Goal: Feedback & Contribution: Contribute content

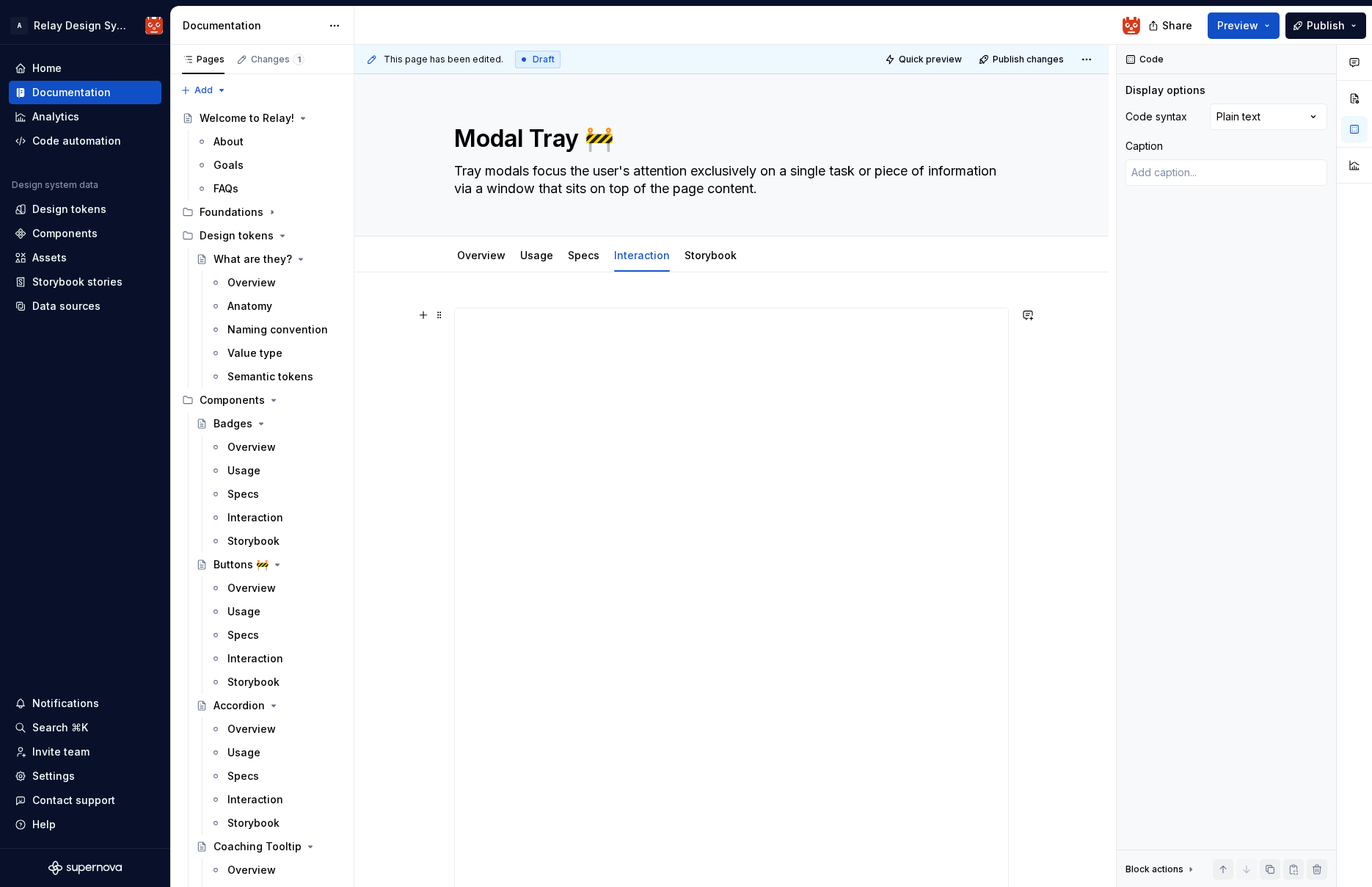
scroll to position [13, 116]
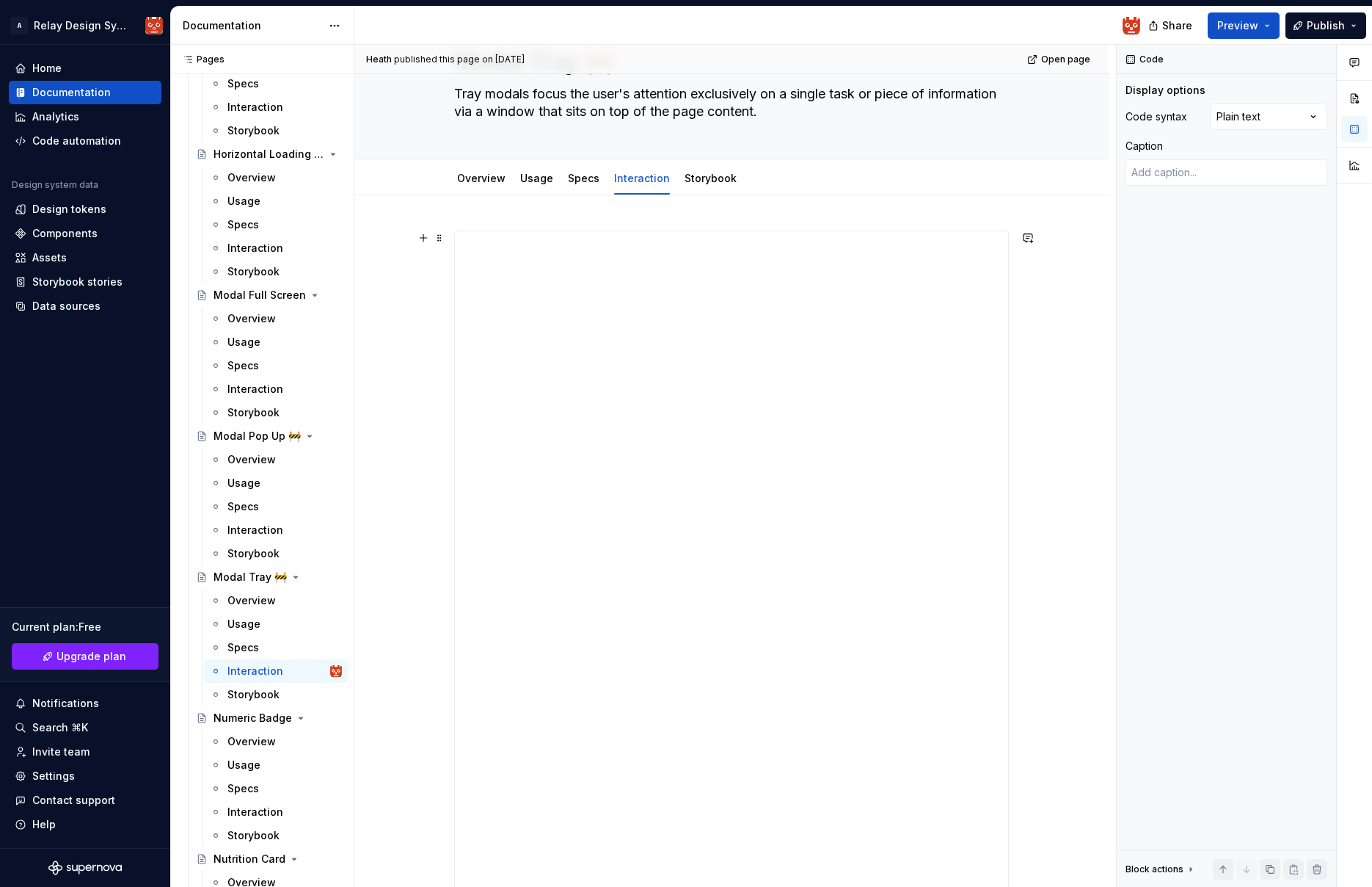
type textarea "*"
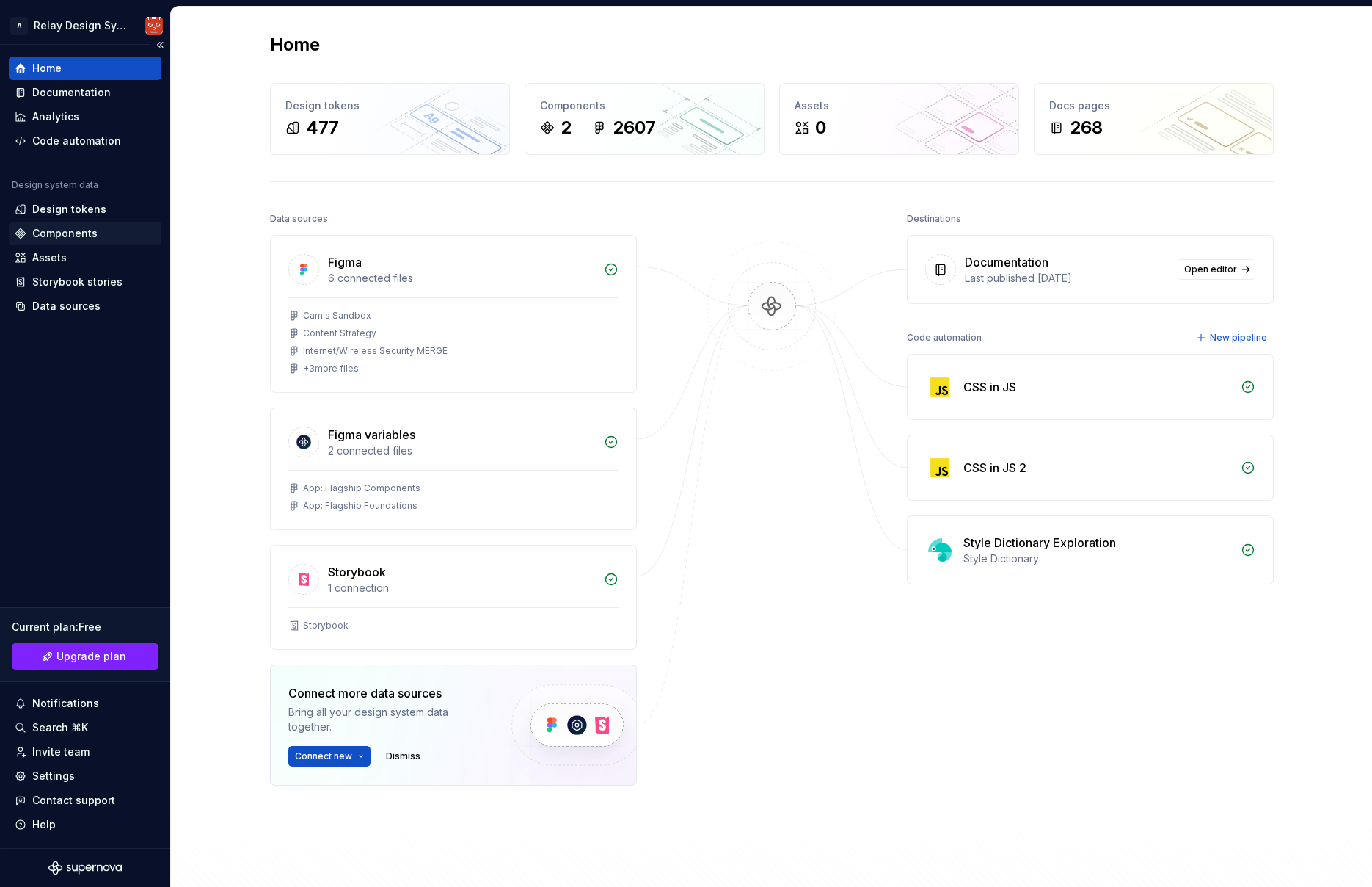
click at [79, 234] on div "Components" at bounding box center [65, 233] width 65 height 15
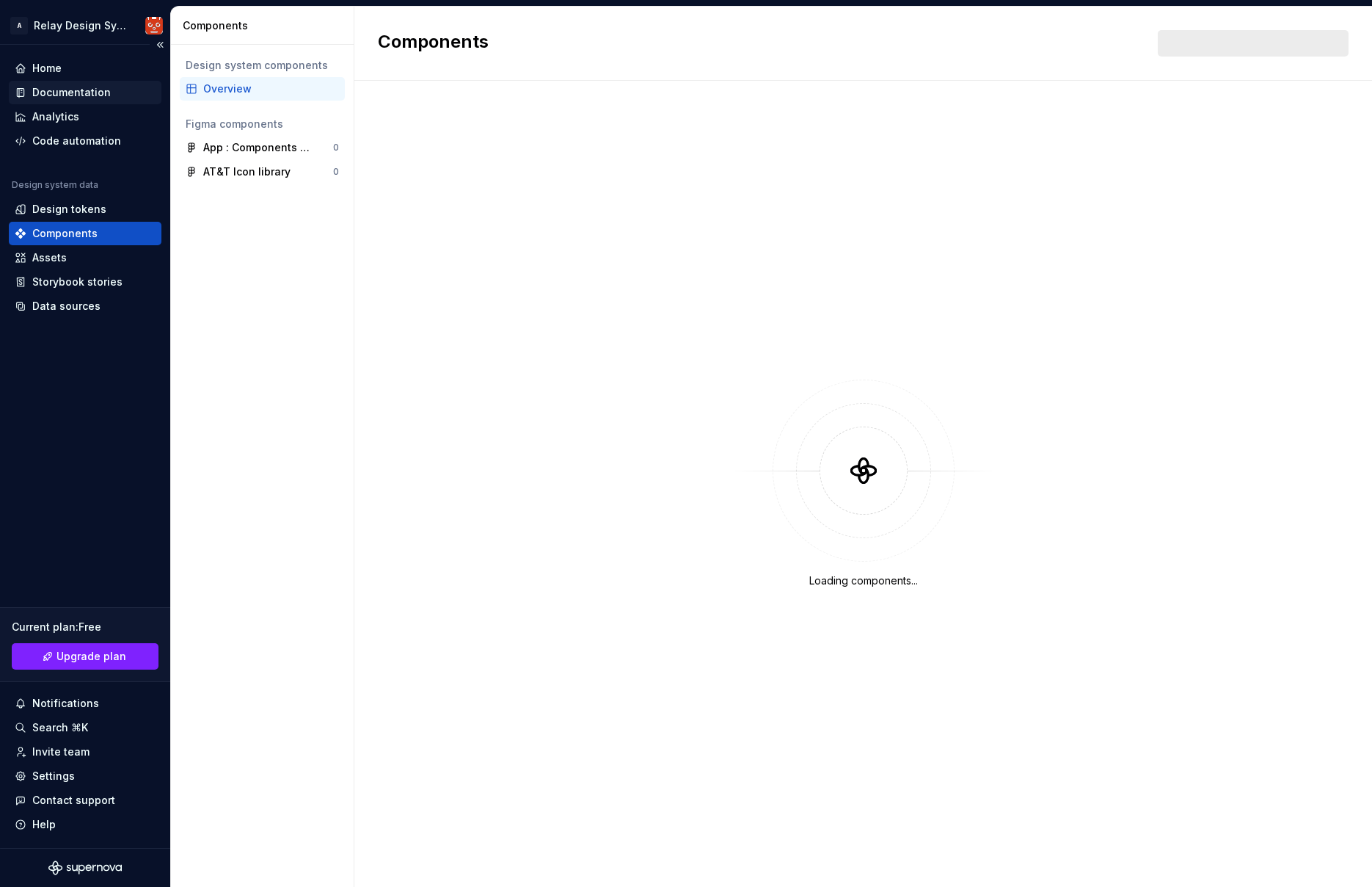
click at [69, 95] on div "Documentation" at bounding box center [71, 93] width 79 height 15
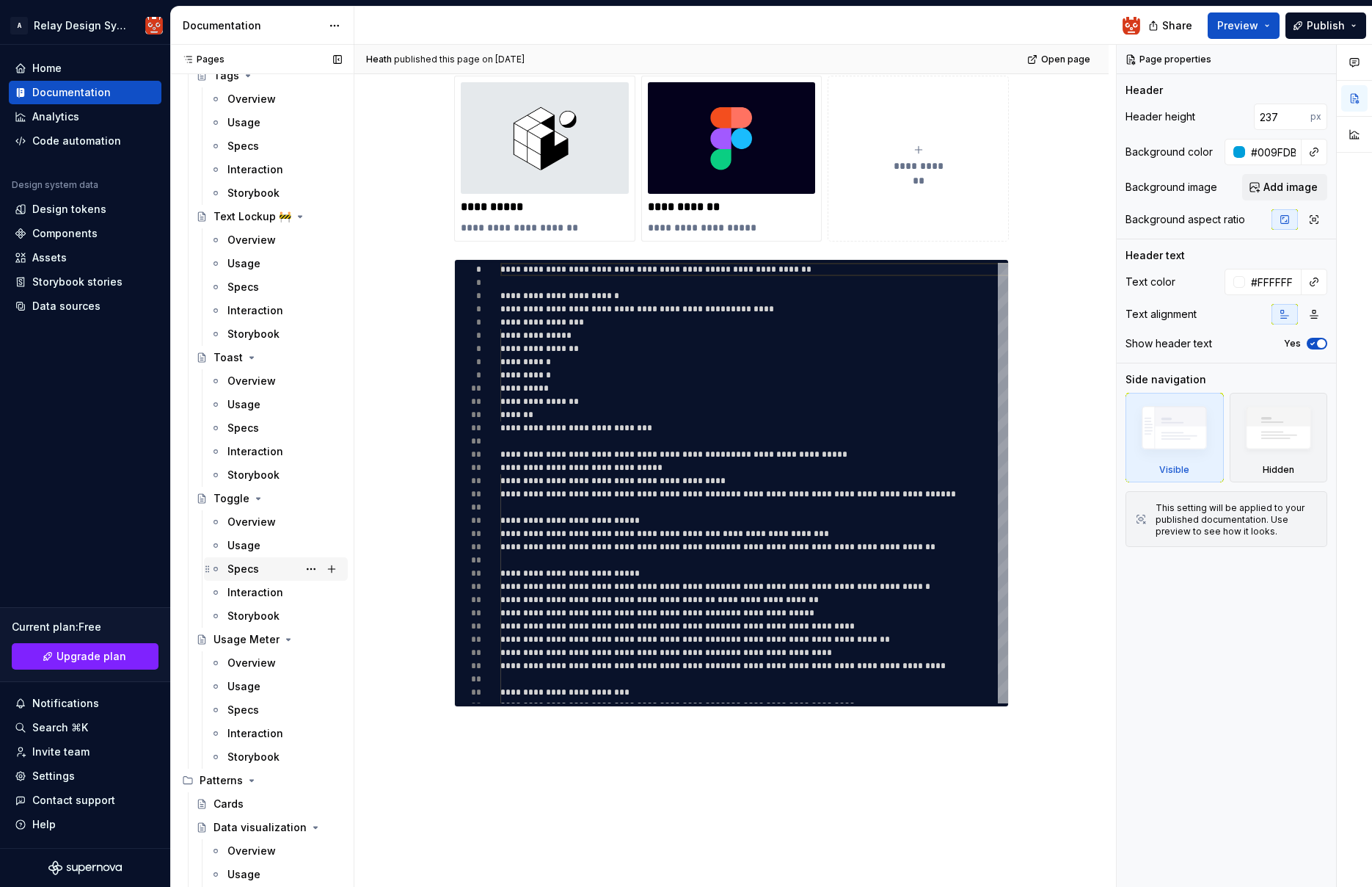
scroll to position [4018, 0]
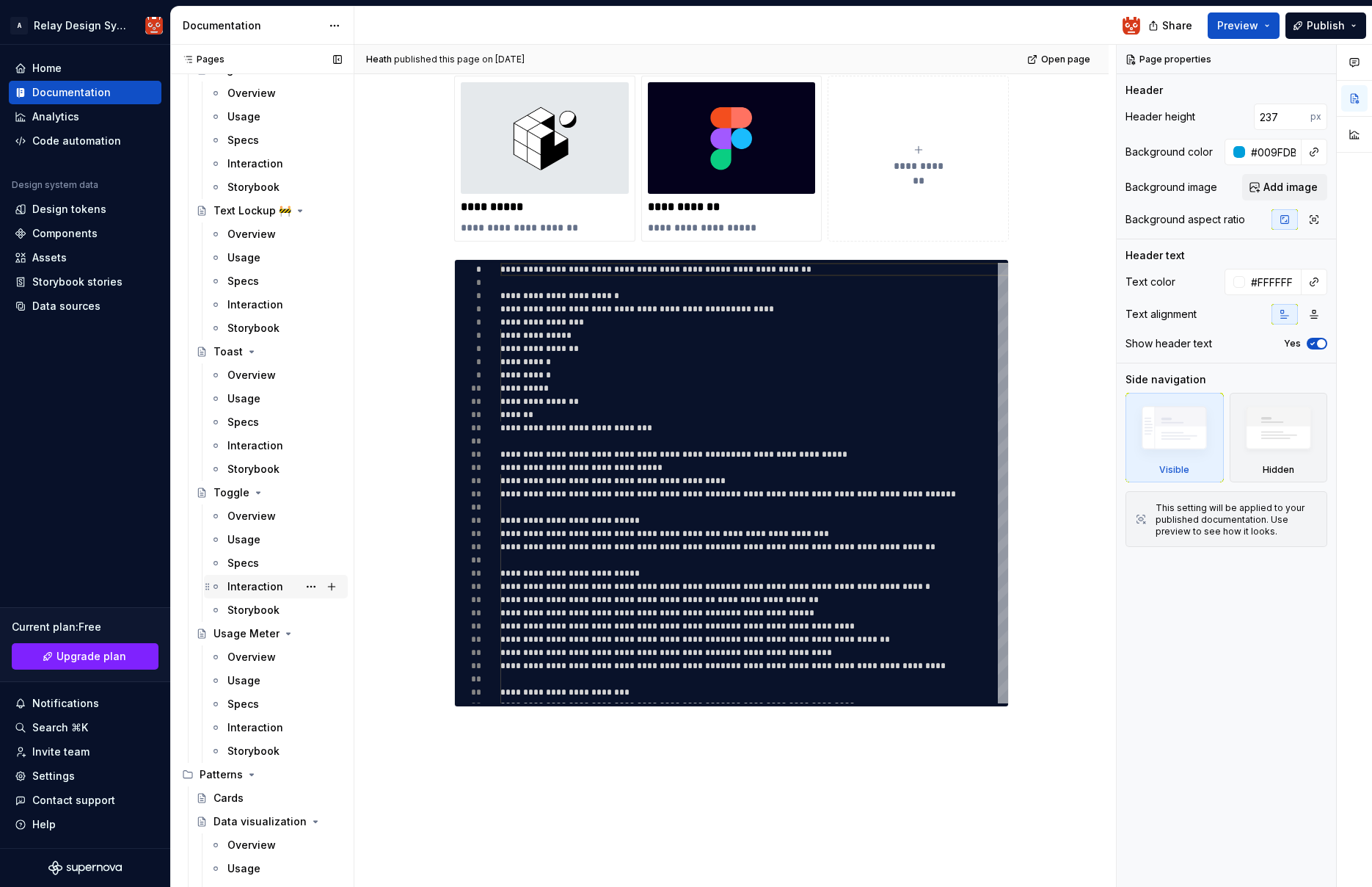
click at [254, 581] on div "Interaction" at bounding box center [255, 587] width 56 height 15
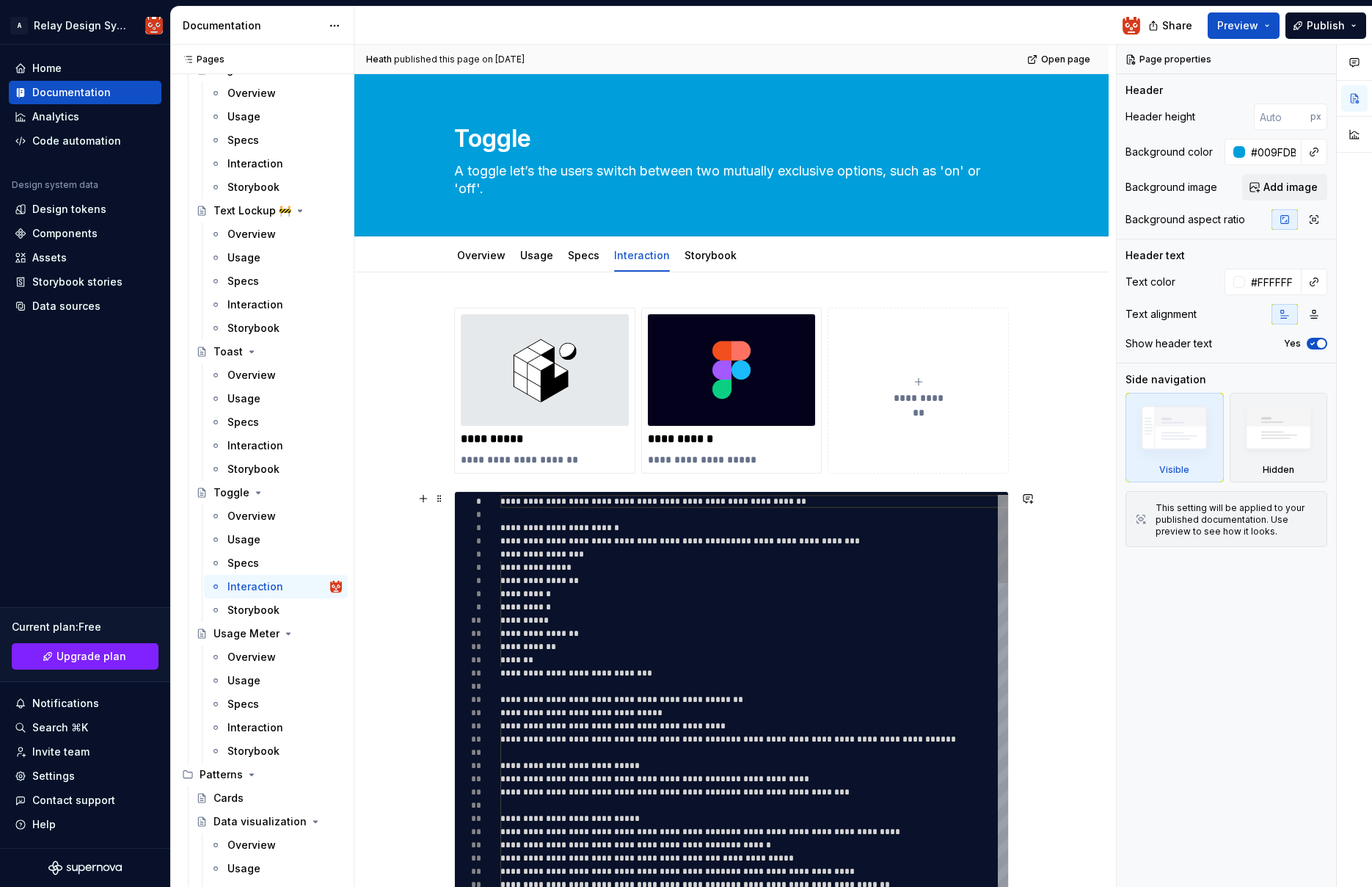
type textarea "*"
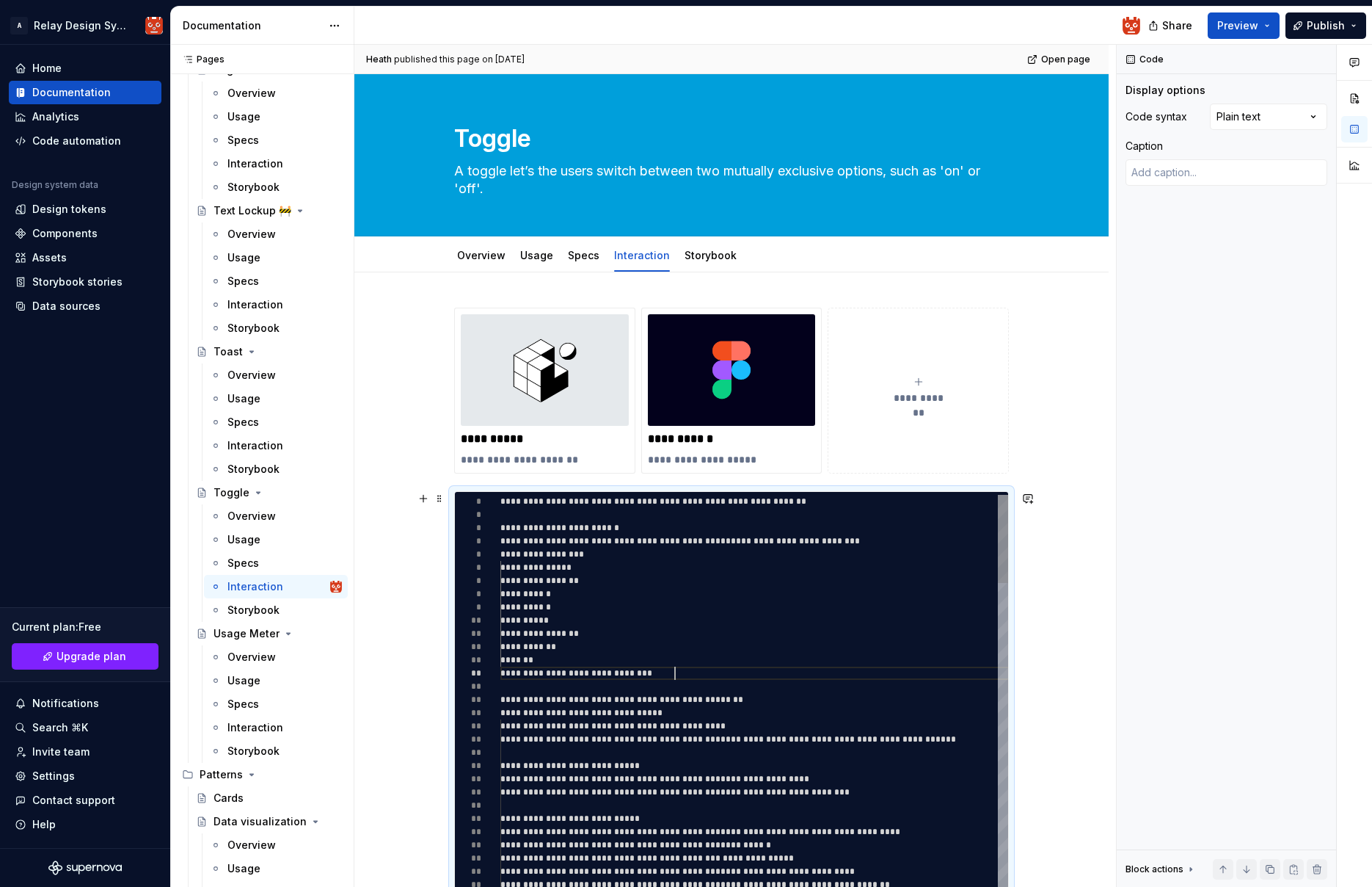
type textarea "**********"
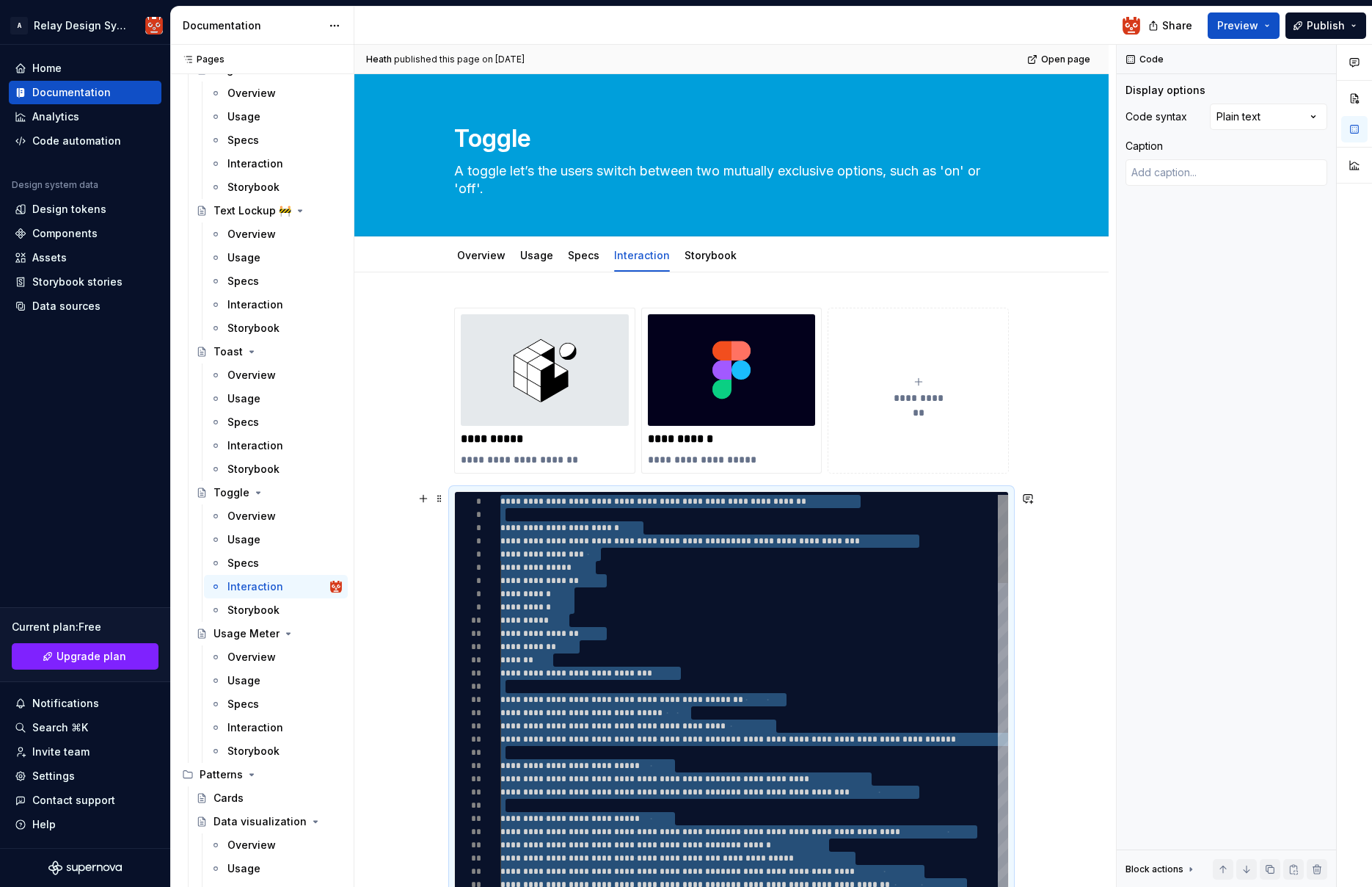
type textarea "*"
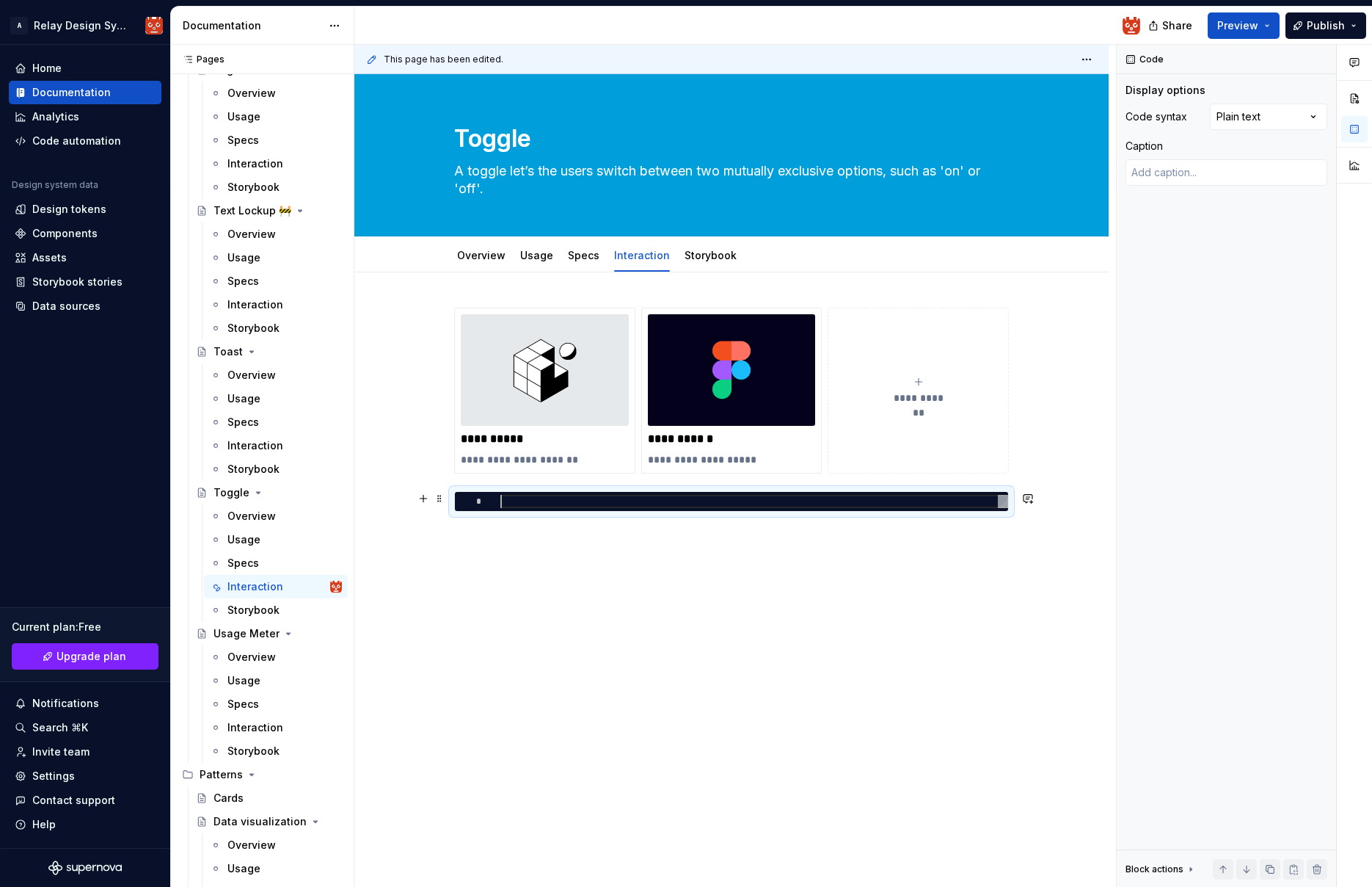
scroll to position [0, 0]
type textarea "*"
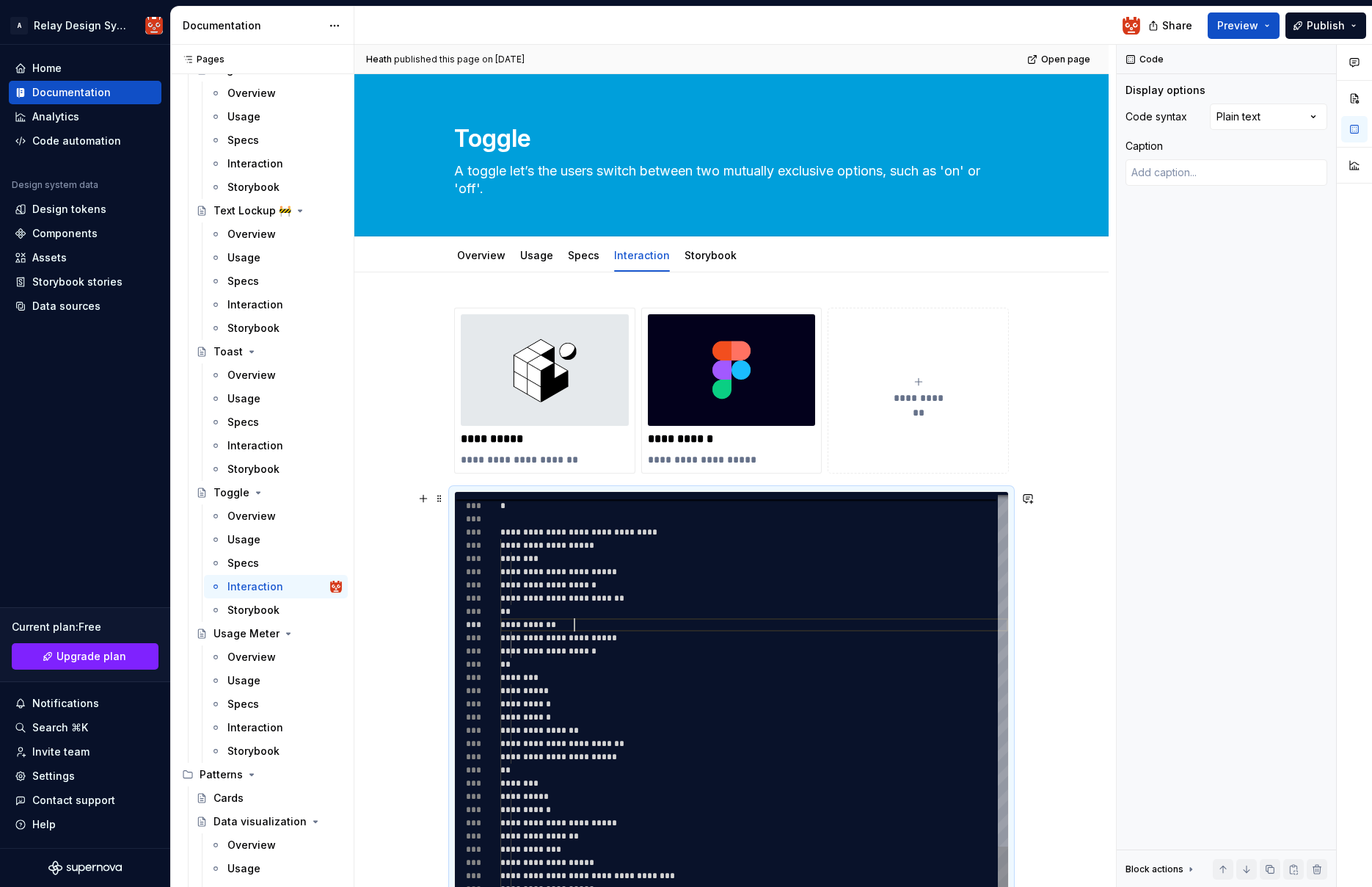
scroll to position [13, 74]
drag, startPoint x: 633, startPoint y: 623, endPoint x: 615, endPoint y: 602, distance: 27.7
click at [633, 623] on div "**********" at bounding box center [755, 625] width 508 height 13
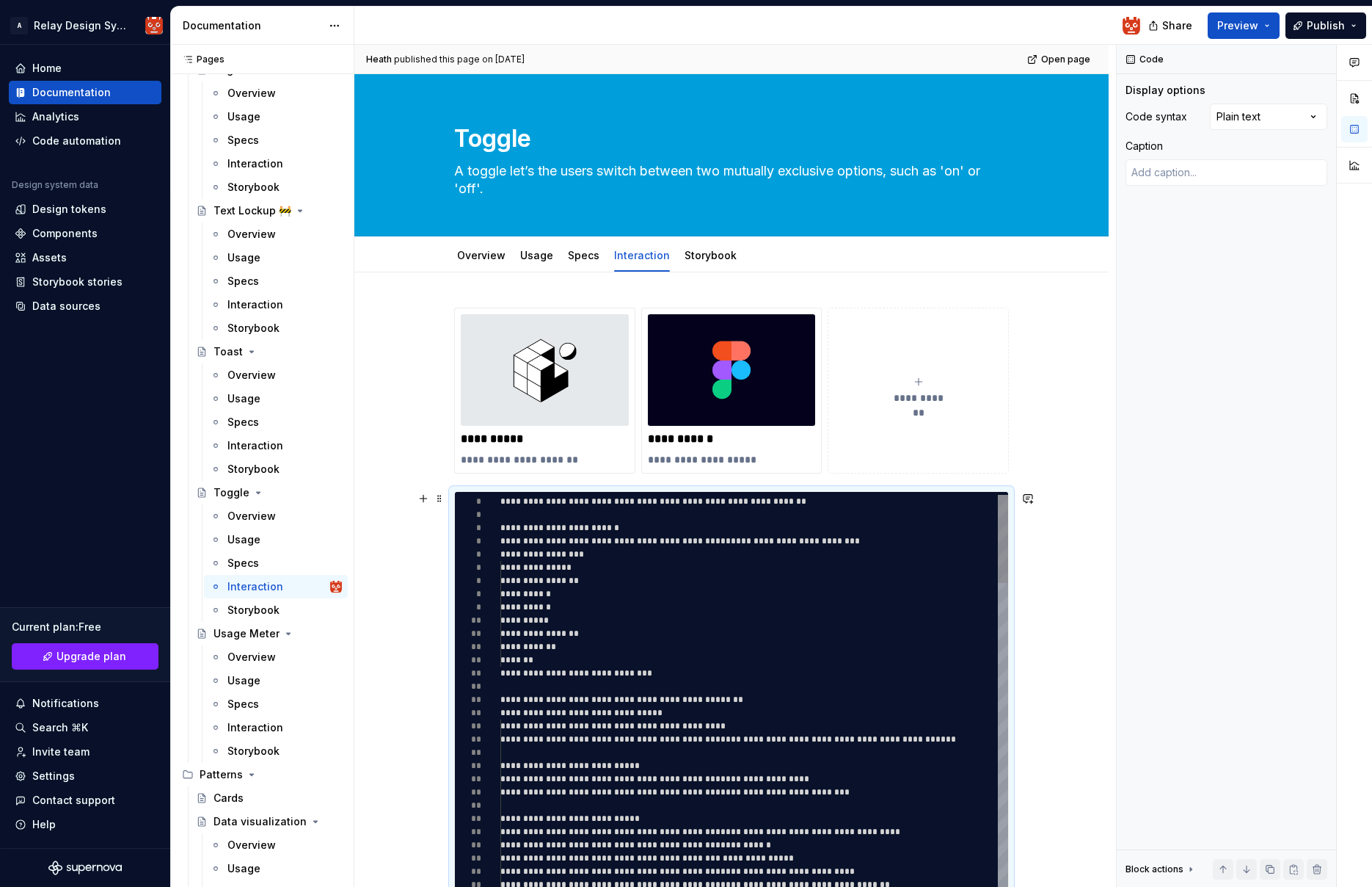
drag, startPoint x: 501, startPoint y: 536, endPoint x: 509, endPoint y: 534, distance: 8.2
click at [509, 535] on div "**********" at bounding box center [732, 715] width 553 height 441
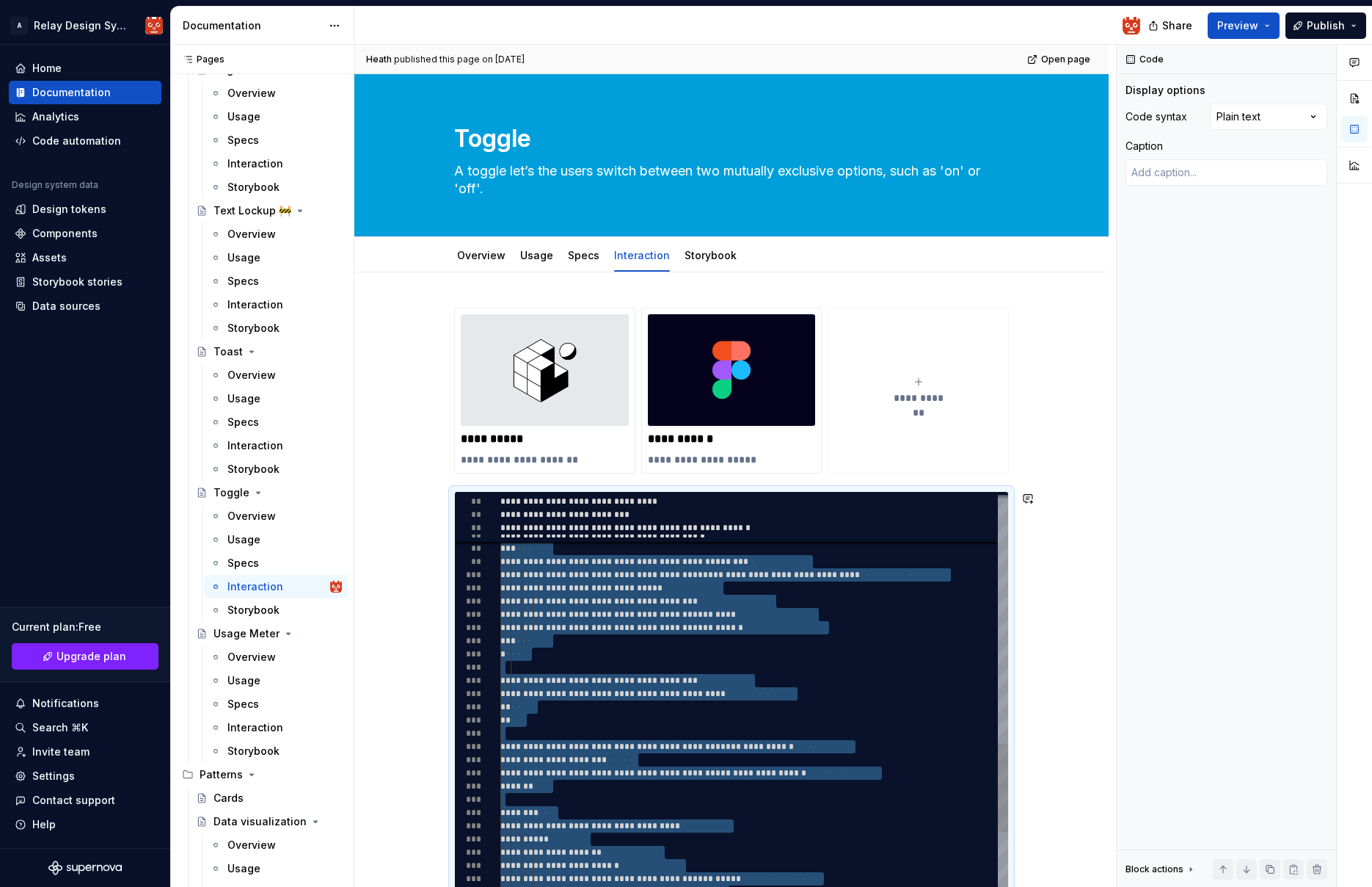
scroll to position [26, 0]
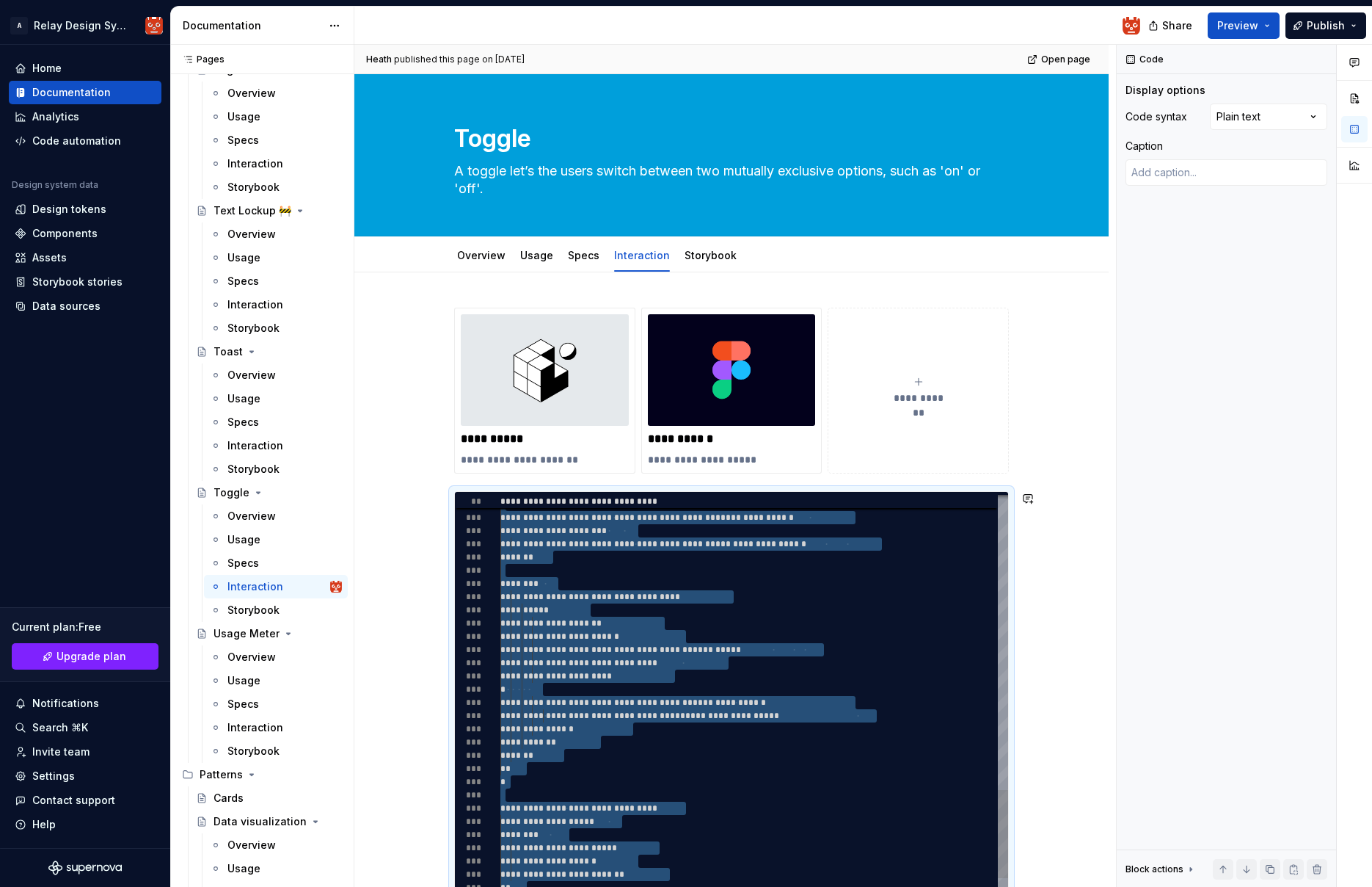
type textarea "**********"
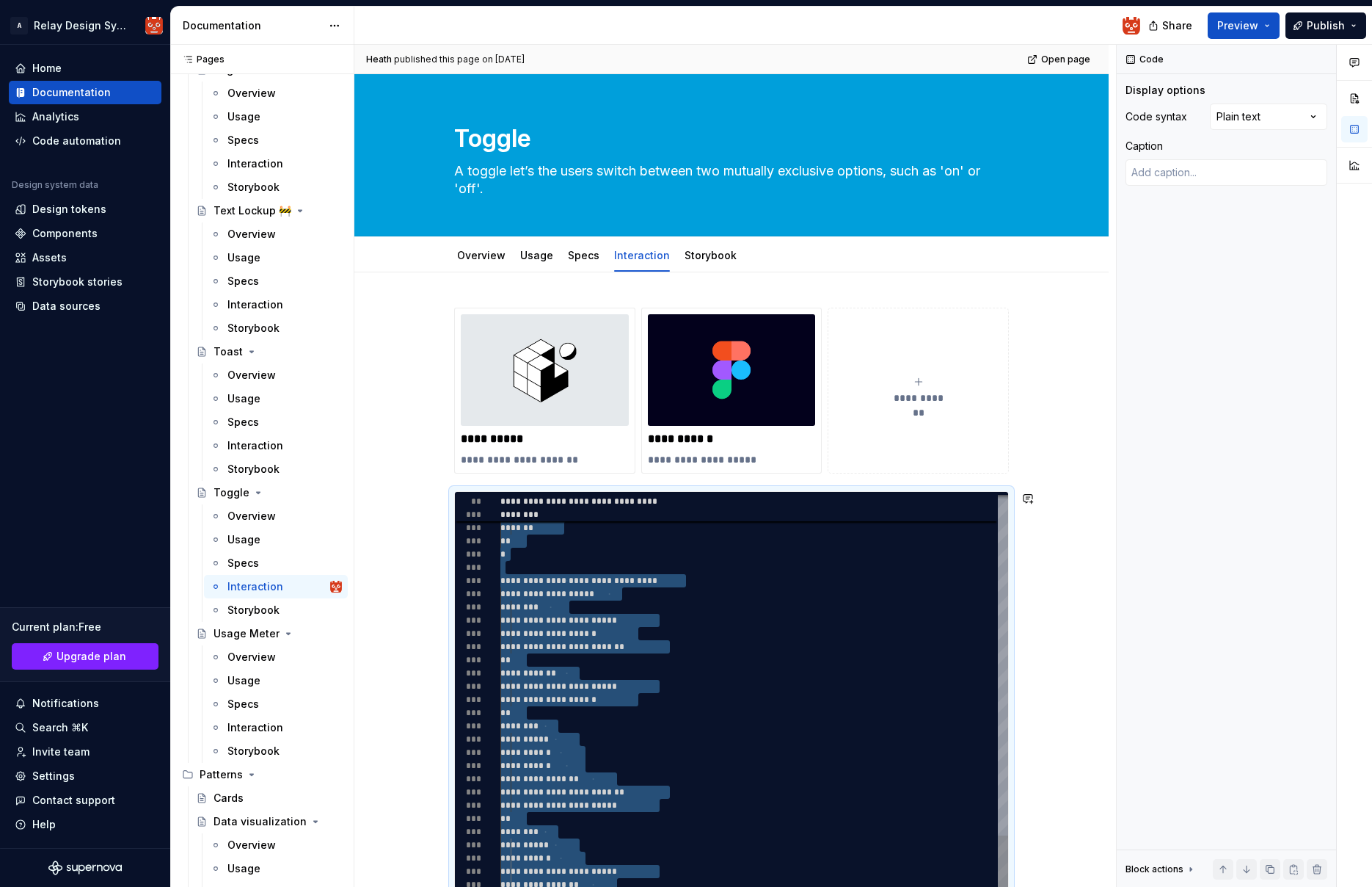
scroll to position [26, 16]
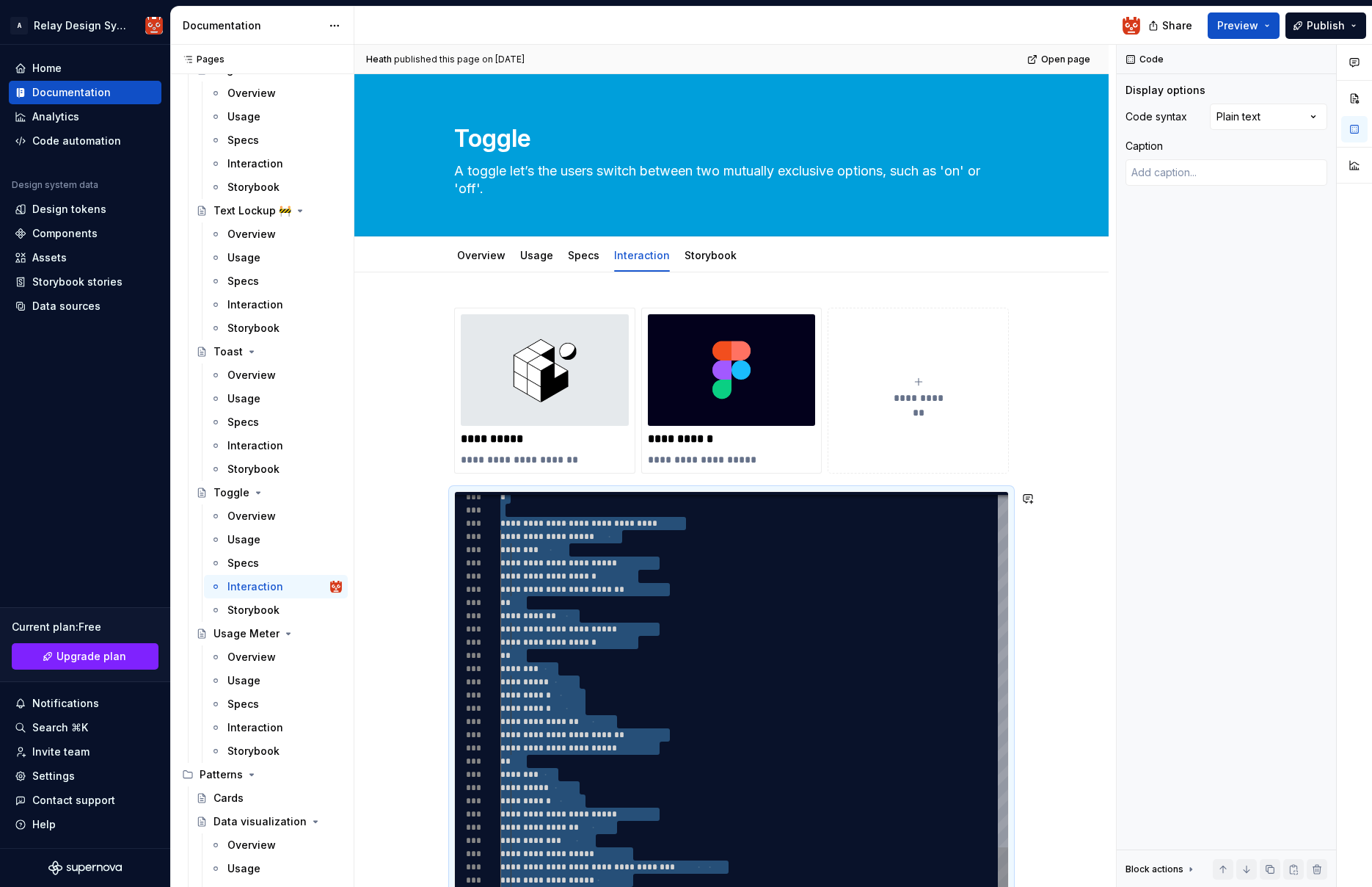
drag, startPoint x: 505, startPoint y: 522, endPoint x: 619, endPoint y: 949, distance: 442.0
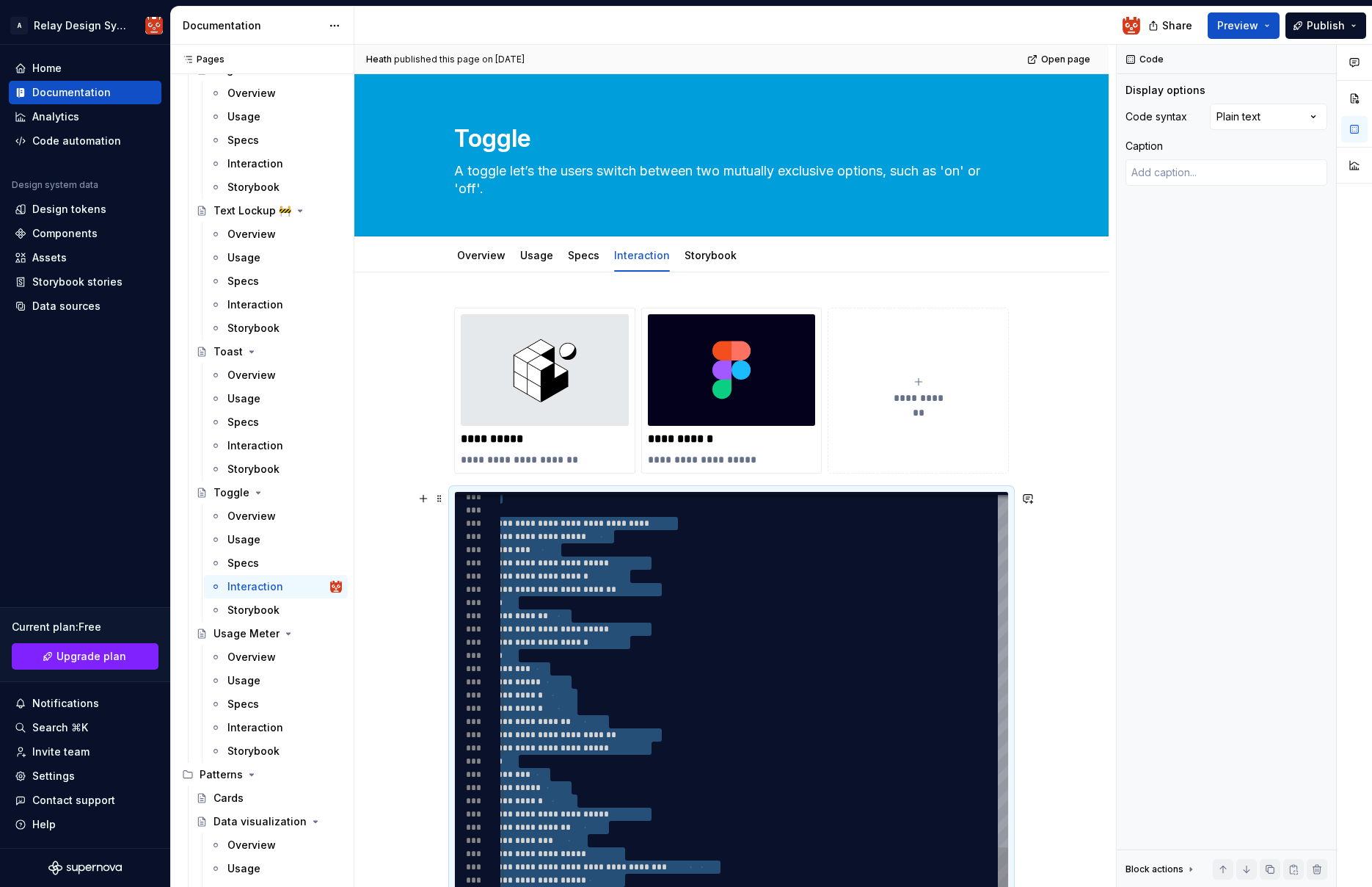
type textarea "*"
type textarea "**********"
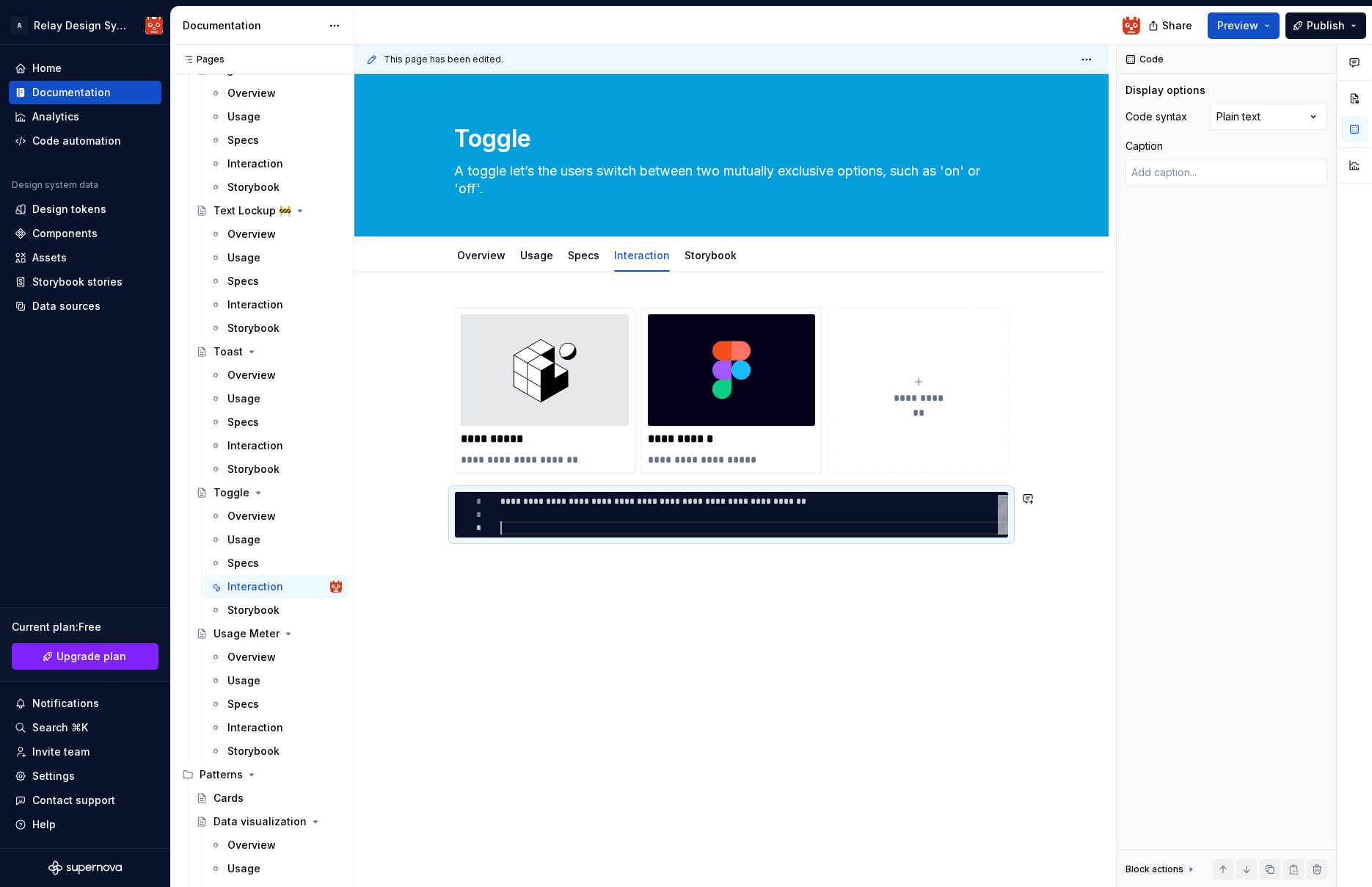
scroll to position [26, 0]
type textarea "*"
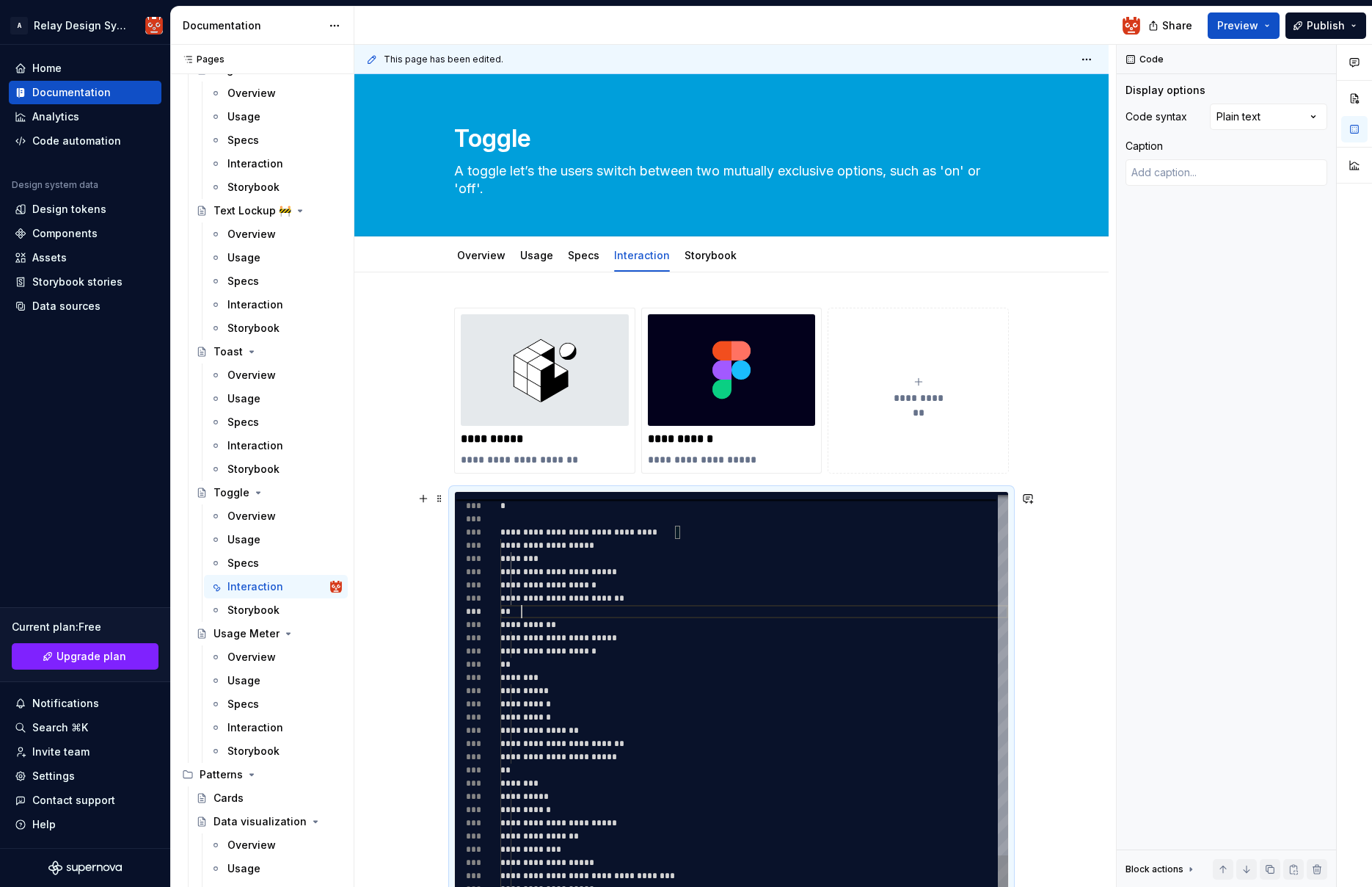
scroll to position [106, 21]
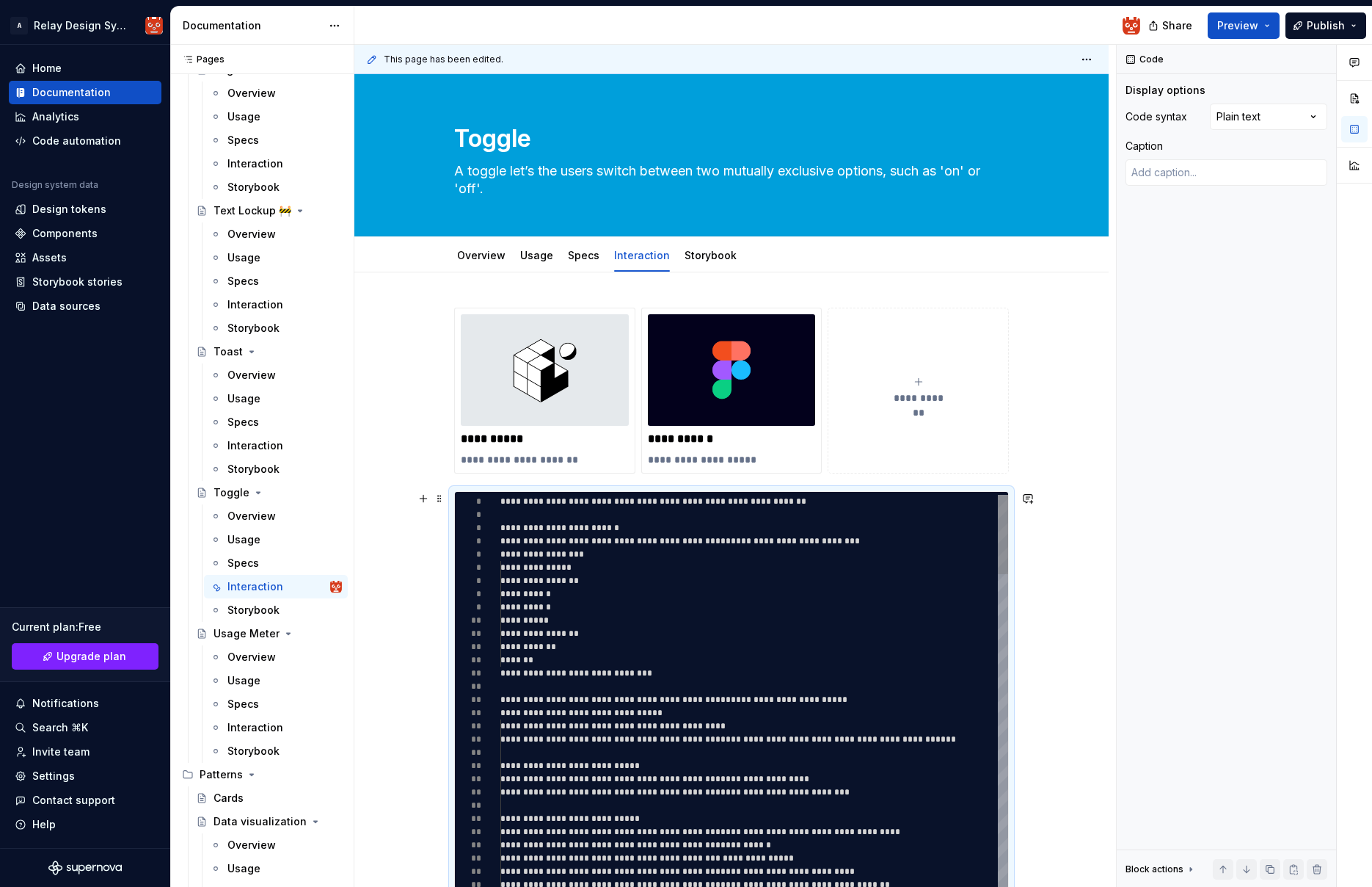
type textarea "**********"
click at [1320, 27] on span "Publish" at bounding box center [1326, 26] width 38 height 15
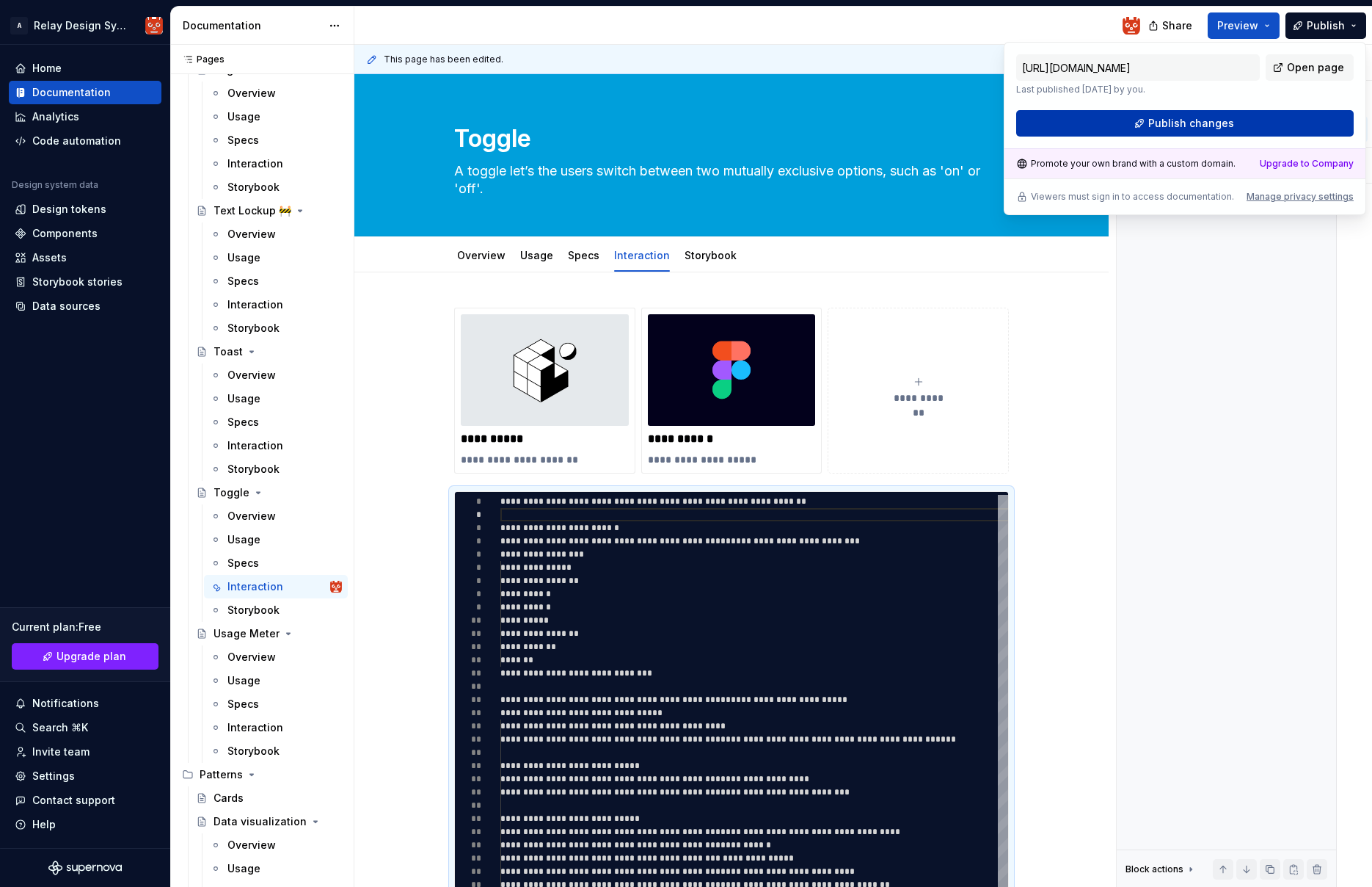
click at [1194, 125] on span "Publish changes" at bounding box center [1191, 123] width 86 height 15
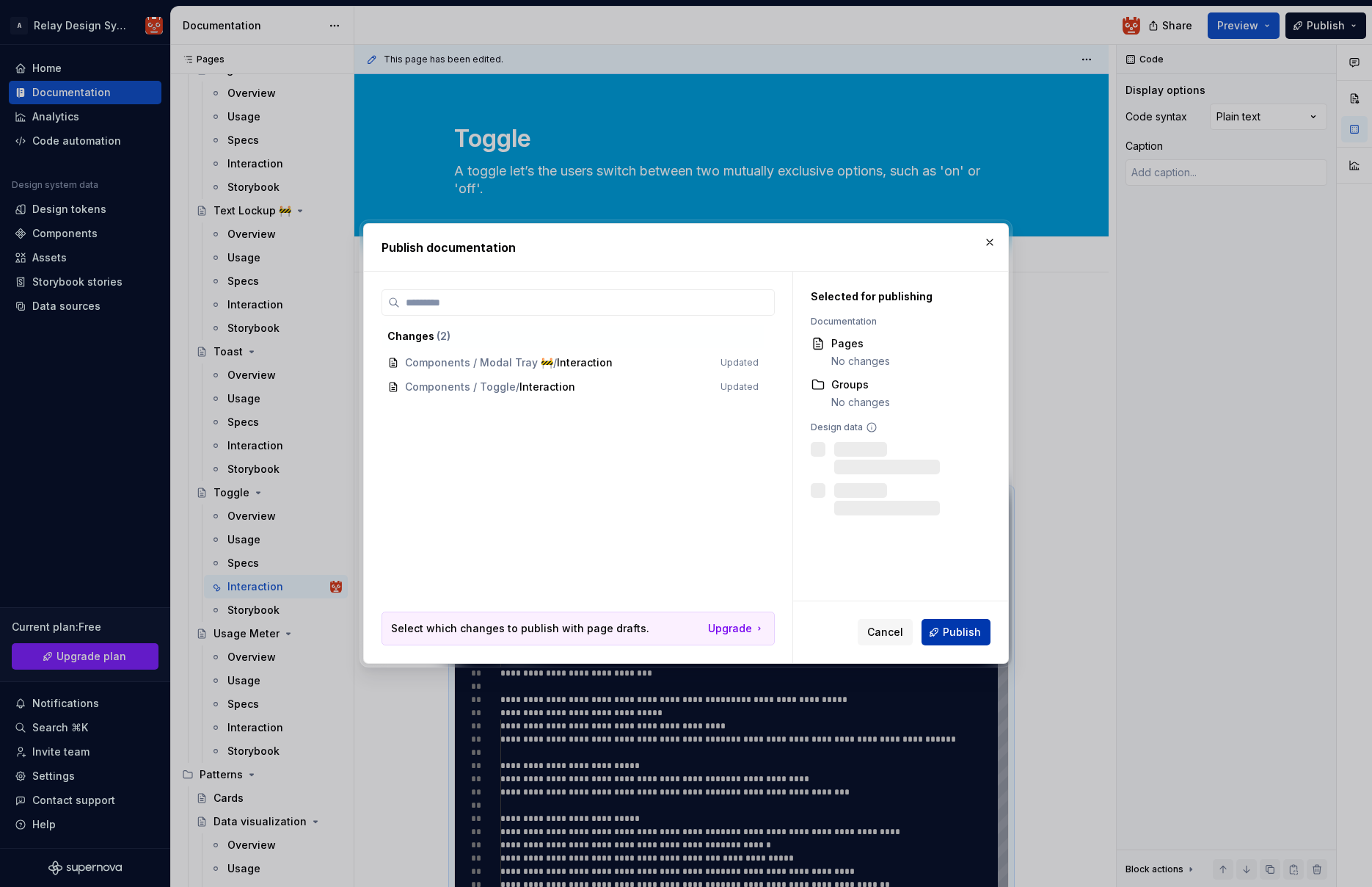
click at [965, 631] on span "Publish" at bounding box center [962, 632] width 38 height 15
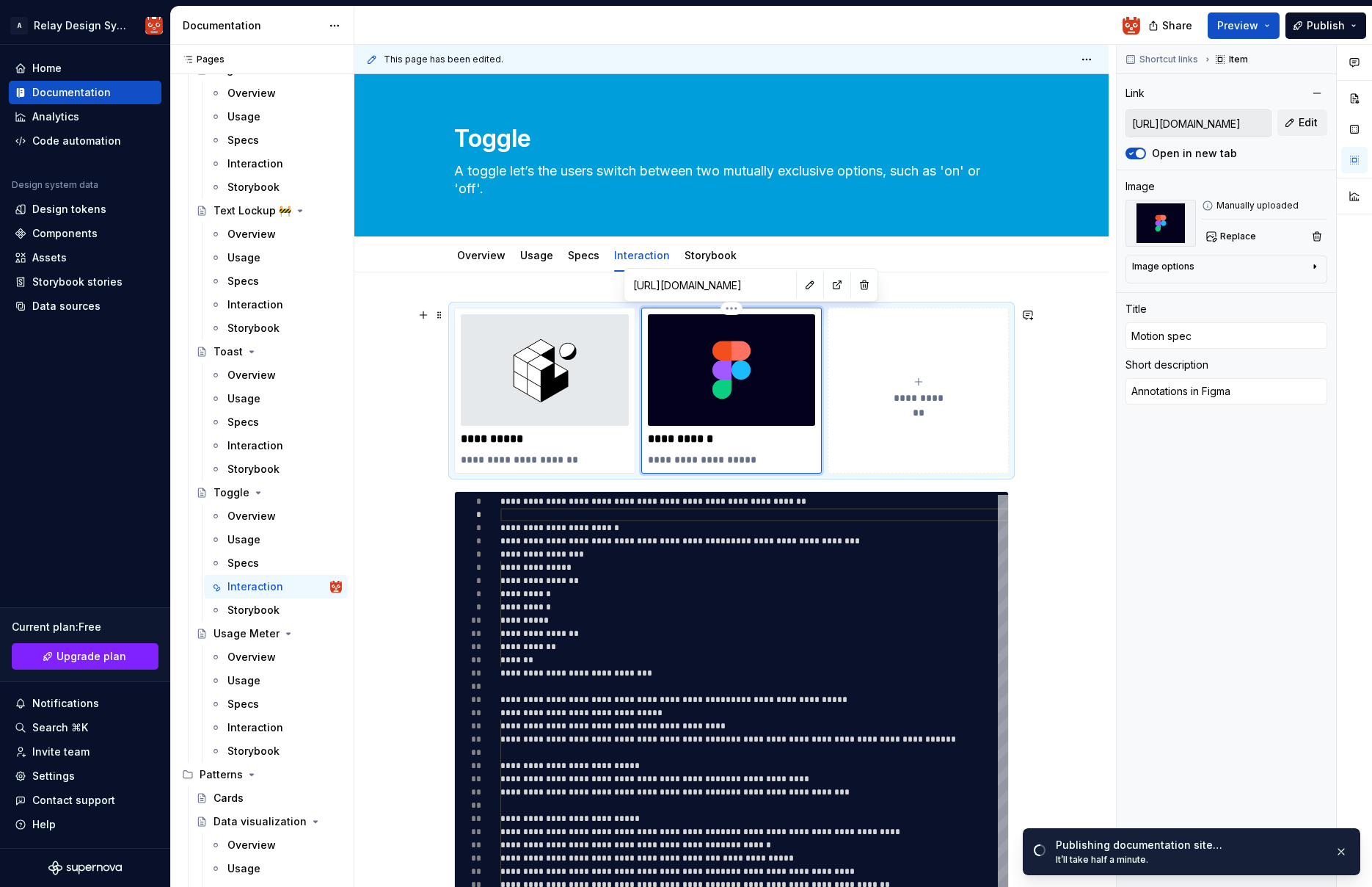
click at [714, 380] on img at bounding box center [732, 370] width 168 height 112
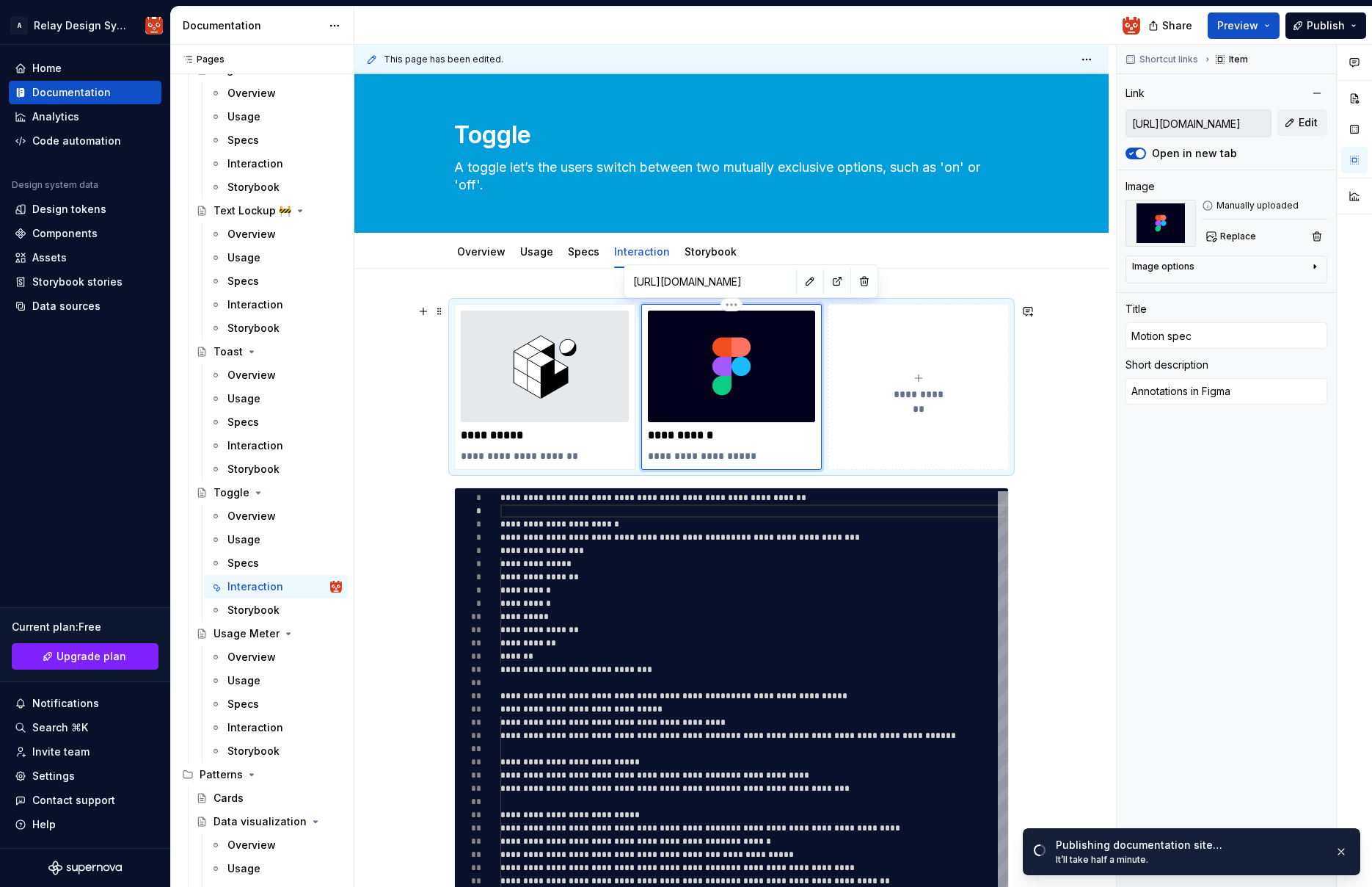
click at [719, 377] on img at bounding box center [732, 366] width 168 height 112
click at [827, 280] on button "button" at bounding box center [838, 281] width 21 height 21
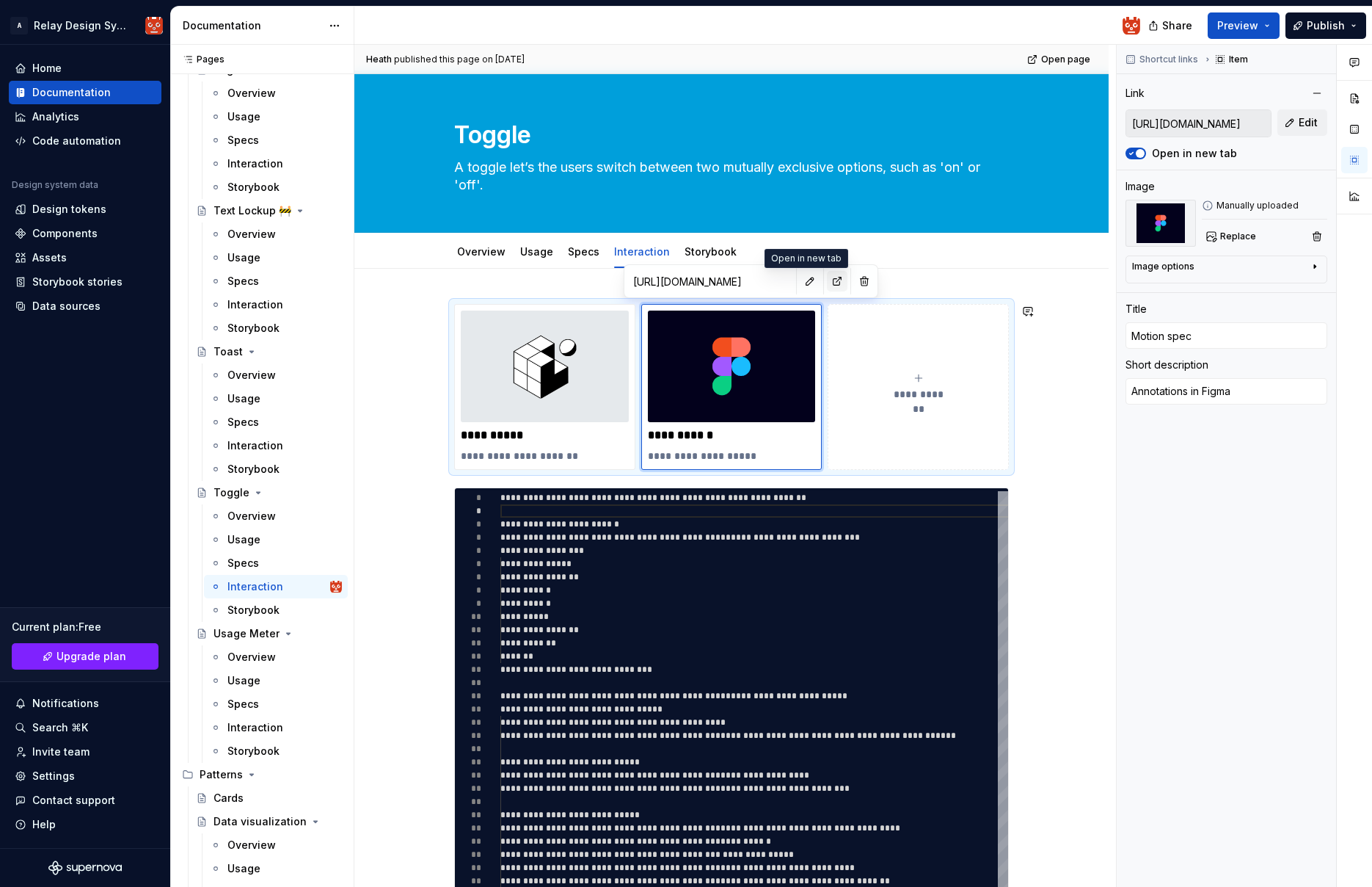
click at [827, 283] on button "button" at bounding box center [838, 281] width 21 height 21
type textarea "*"
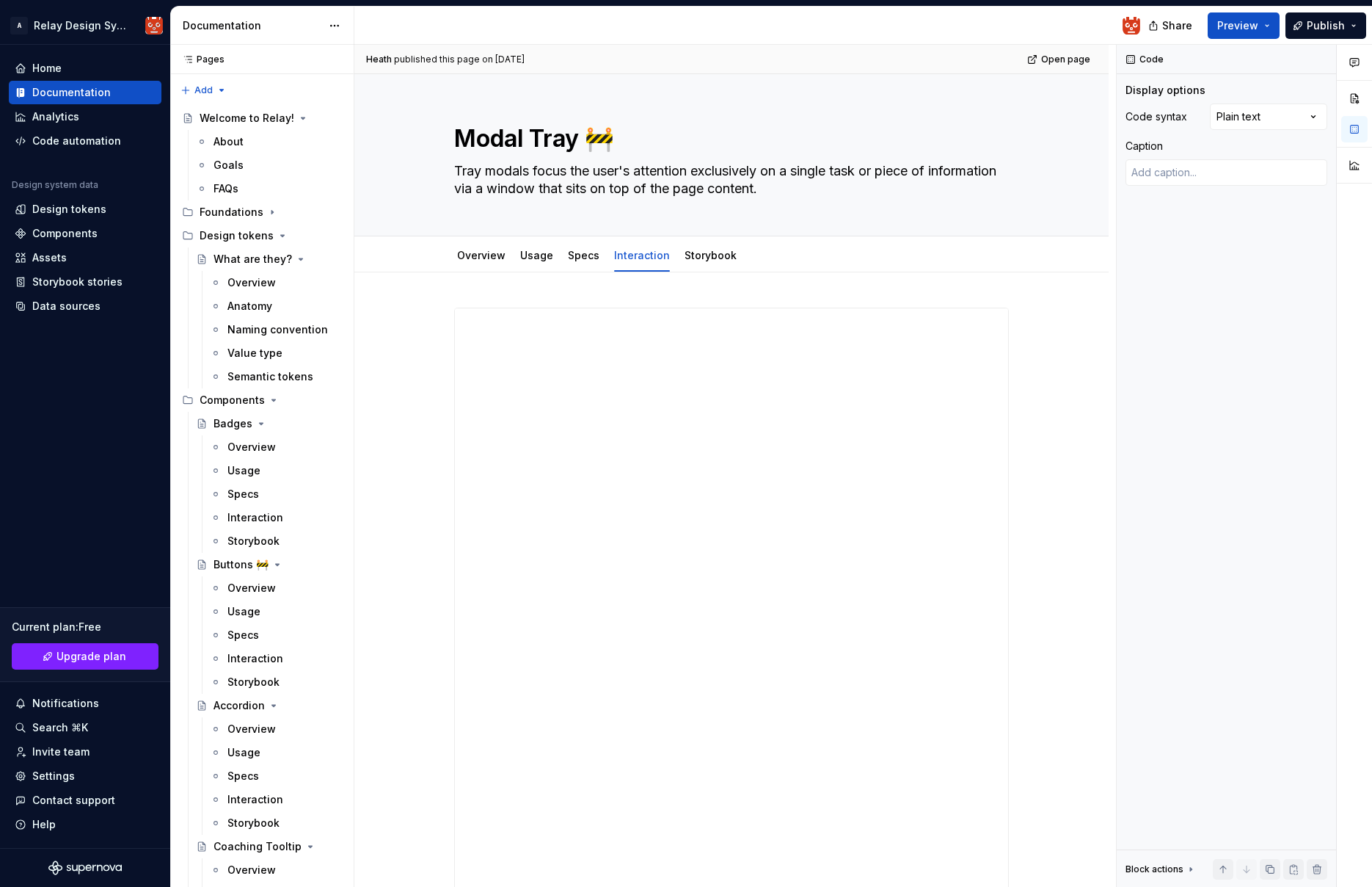
scroll to position [13, 116]
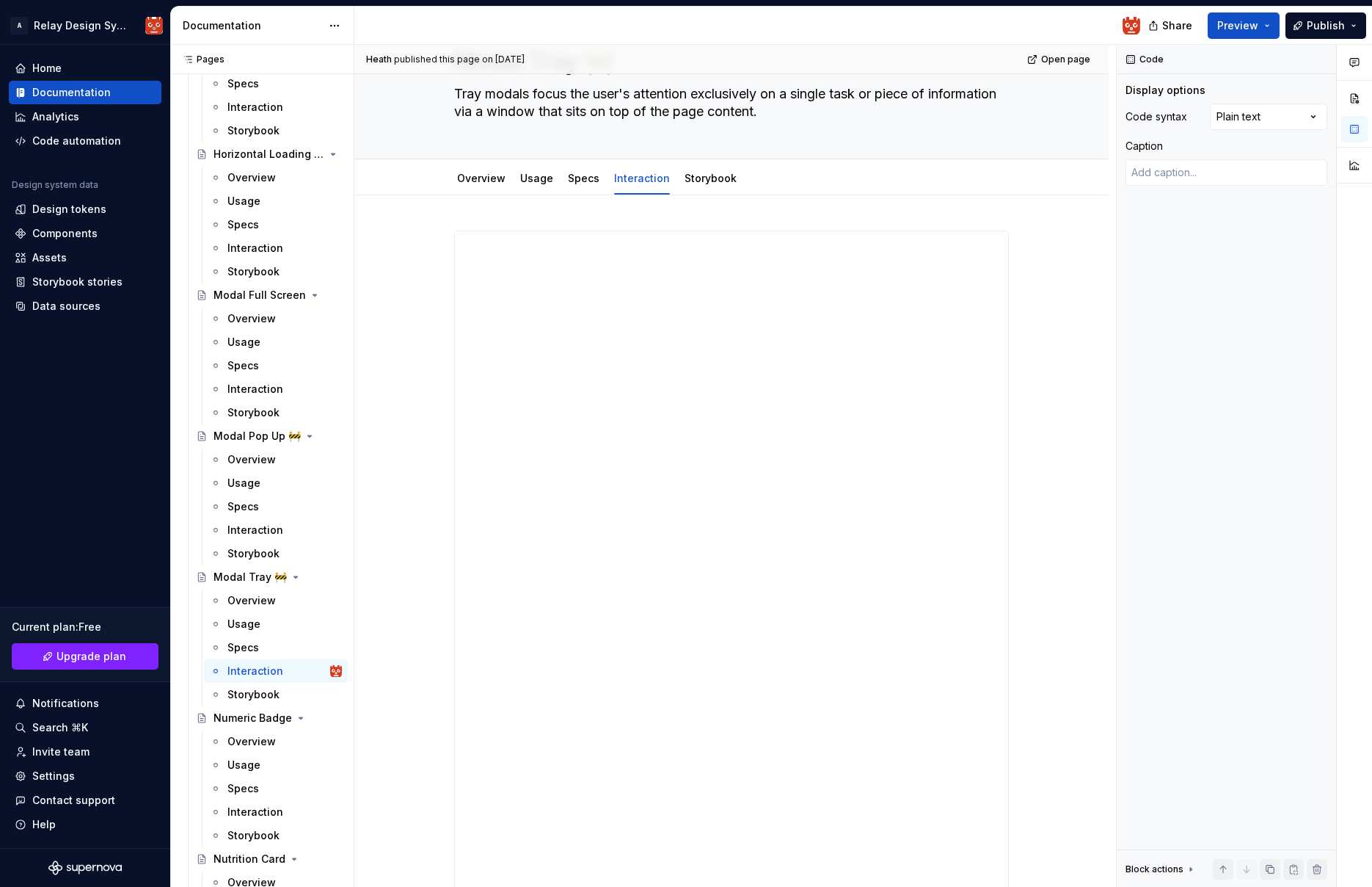
type textarea "*"
